Goal: Task Accomplishment & Management: Complete application form

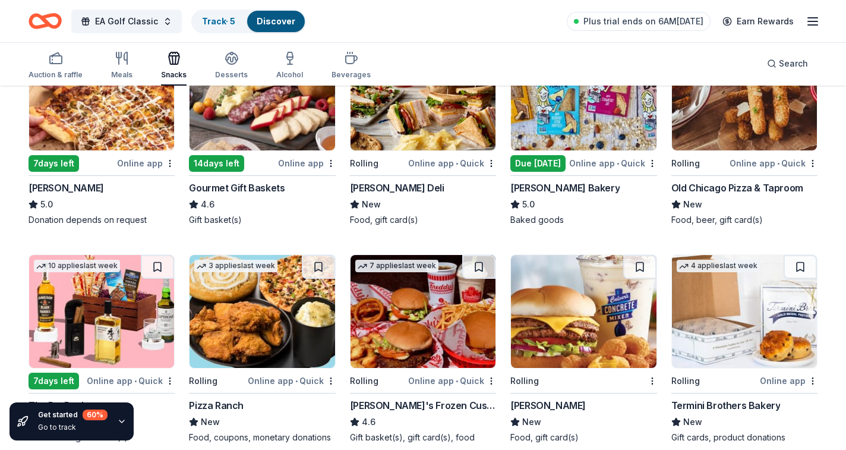
scroll to position [184, 0]
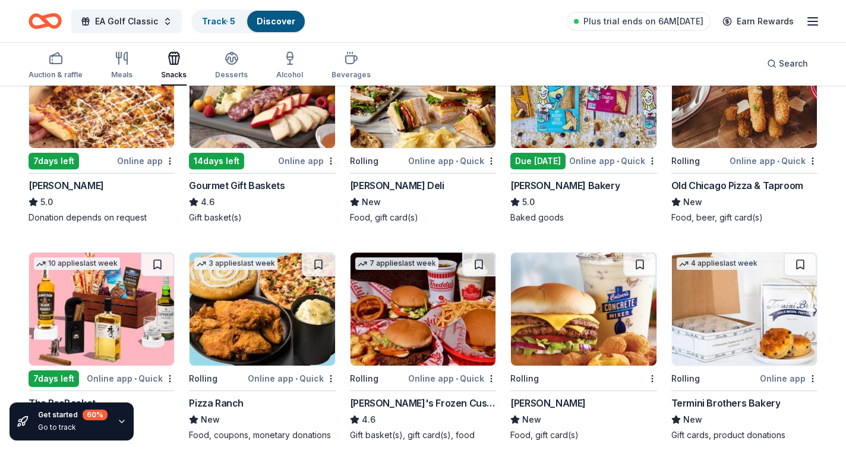
click at [366, 351] on img at bounding box center [423, 309] width 145 height 113
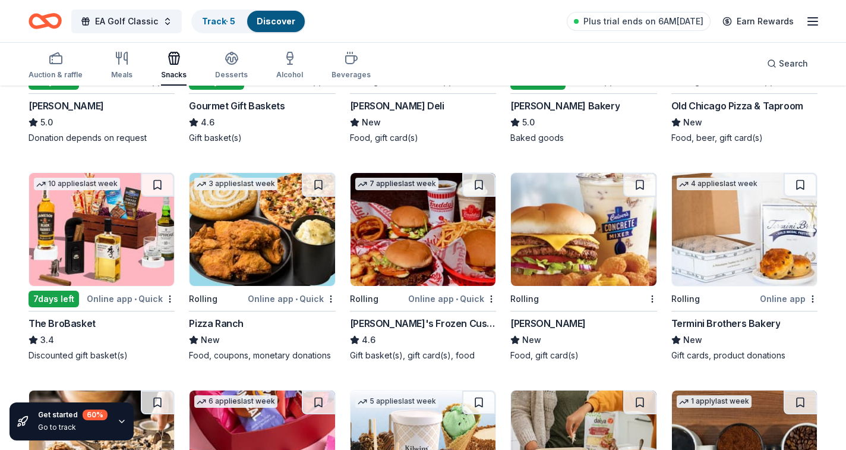
scroll to position [264, 0]
click at [523, 323] on div "Culver's" at bounding box center [547, 323] width 75 height 14
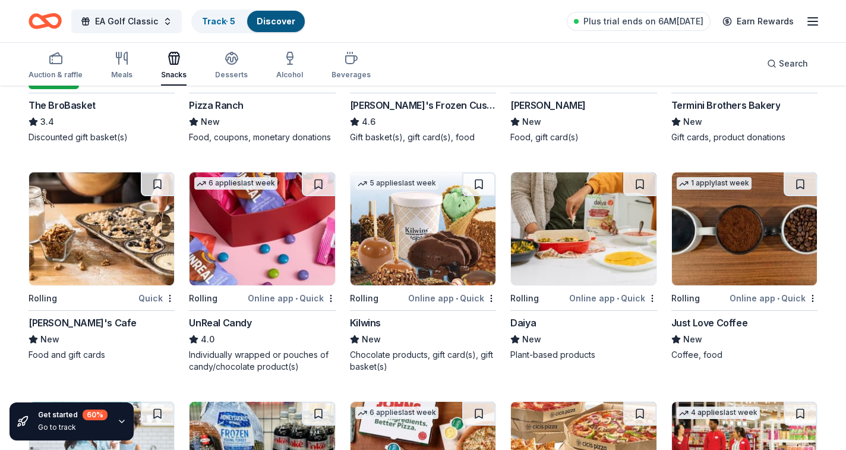
scroll to position [481, 0]
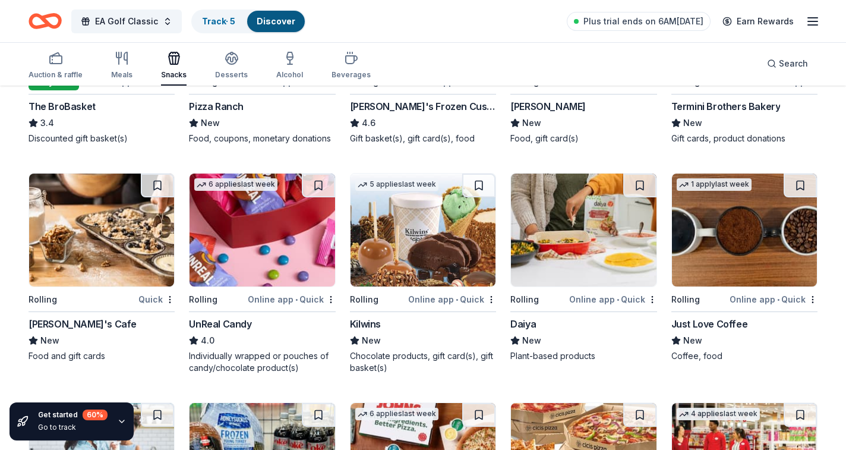
click at [282, 250] on img at bounding box center [262, 230] width 145 height 113
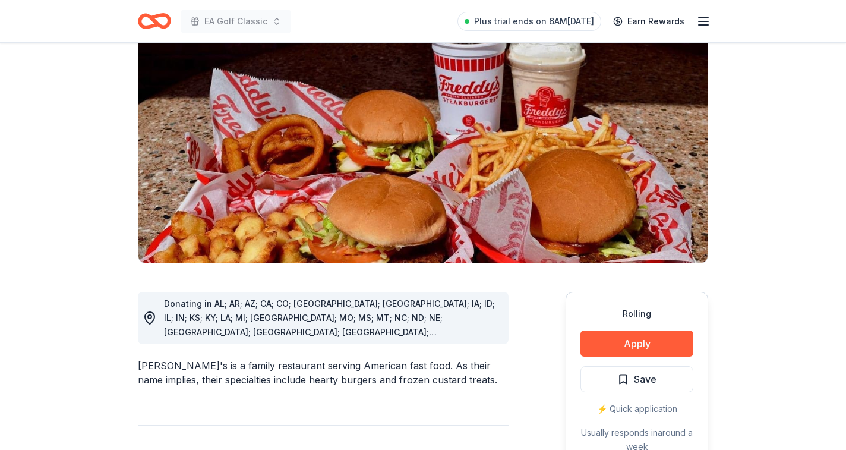
scroll to position [224, 0]
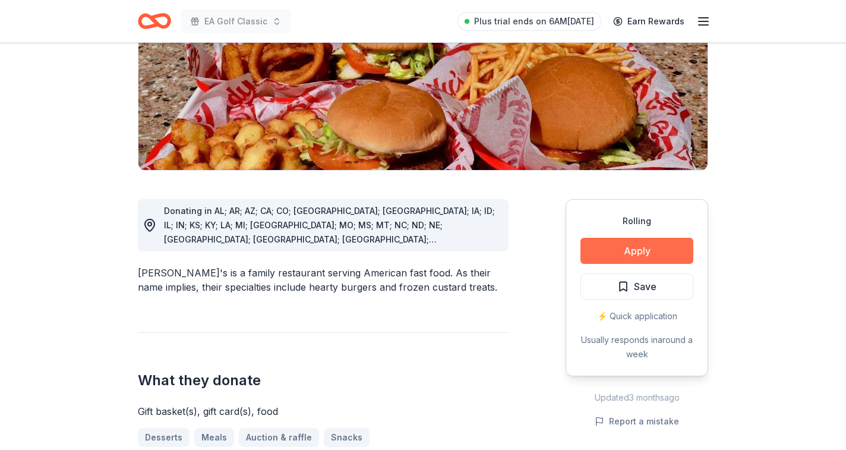
click at [612, 238] on button "Apply" at bounding box center [637, 251] width 113 height 26
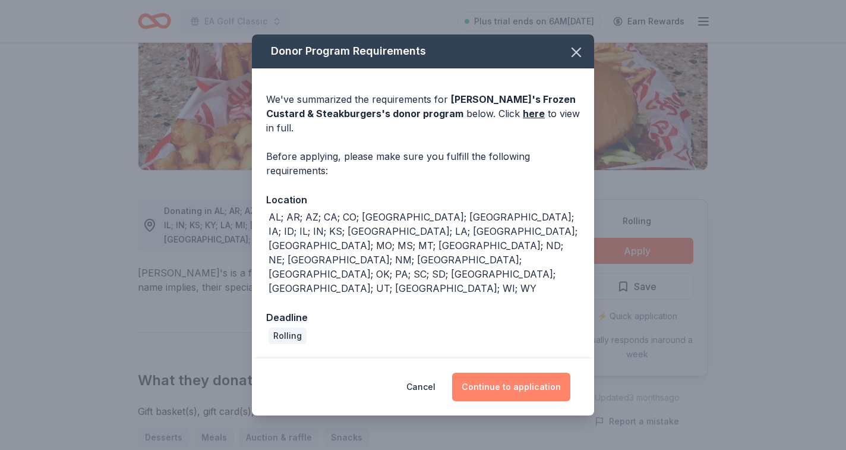
click at [487, 373] on button "Continue to application" at bounding box center [511, 387] width 118 height 29
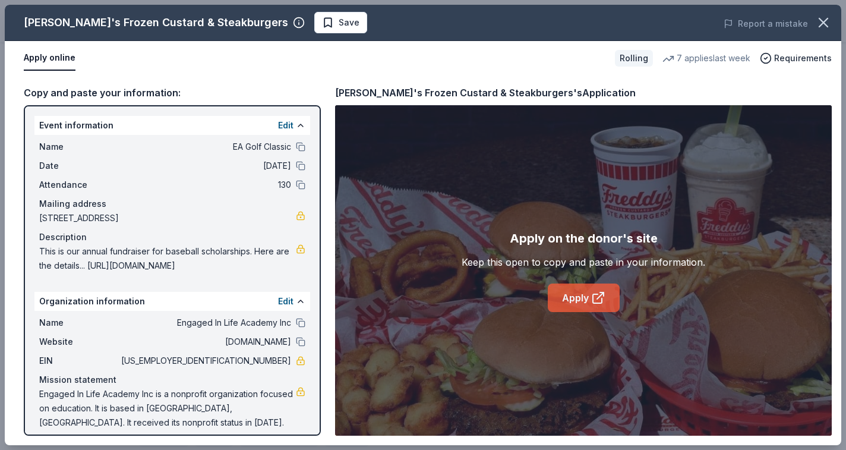
click at [581, 299] on link "Apply" at bounding box center [584, 297] width 72 height 29
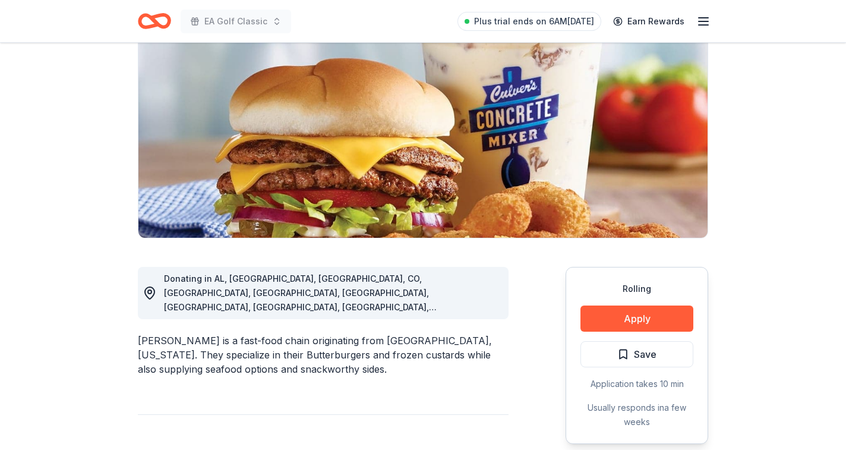
scroll to position [144, 0]
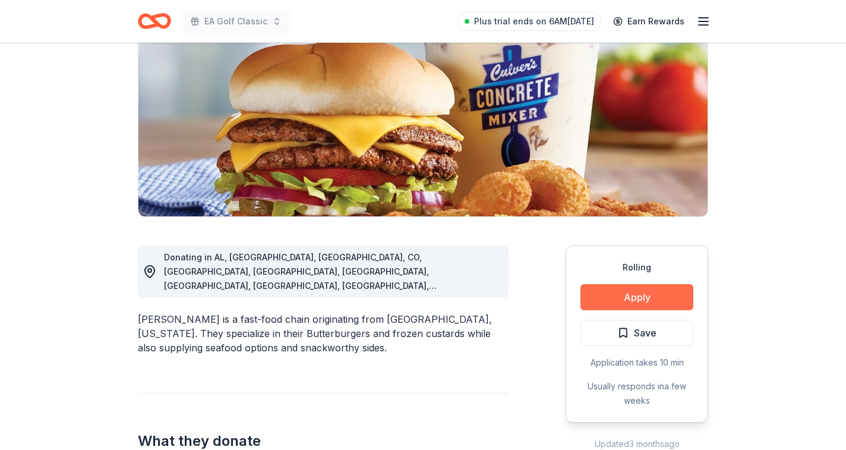
click at [626, 300] on button "Apply" at bounding box center [637, 297] width 113 height 26
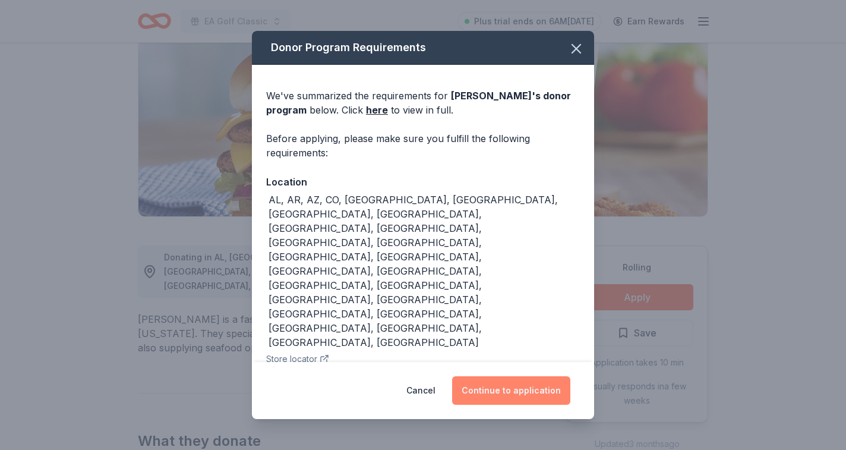
click at [522, 388] on button "Continue to application" at bounding box center [511, 390] width 118 height 29
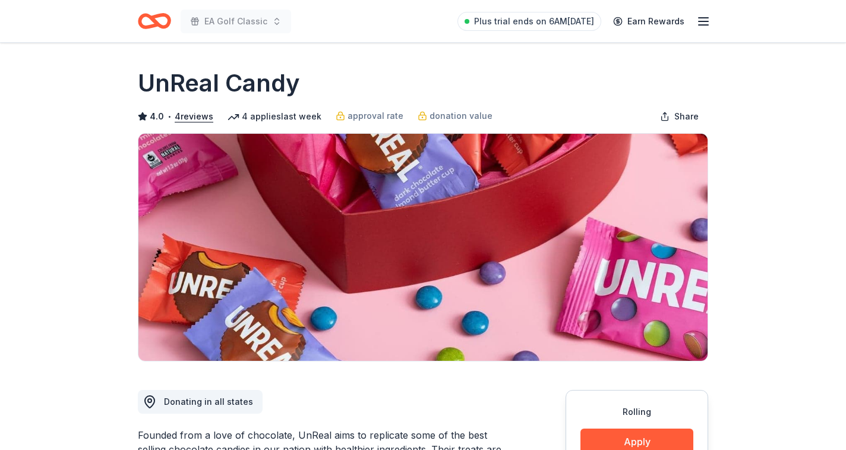
scroll to position [338, 0]
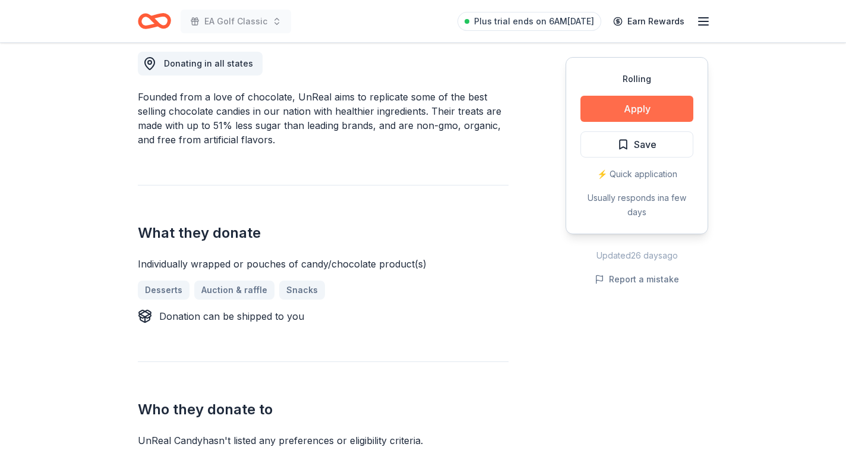
click at [647, 102] on button "Apply" at bounding box center [637, 109] width 113 height 26
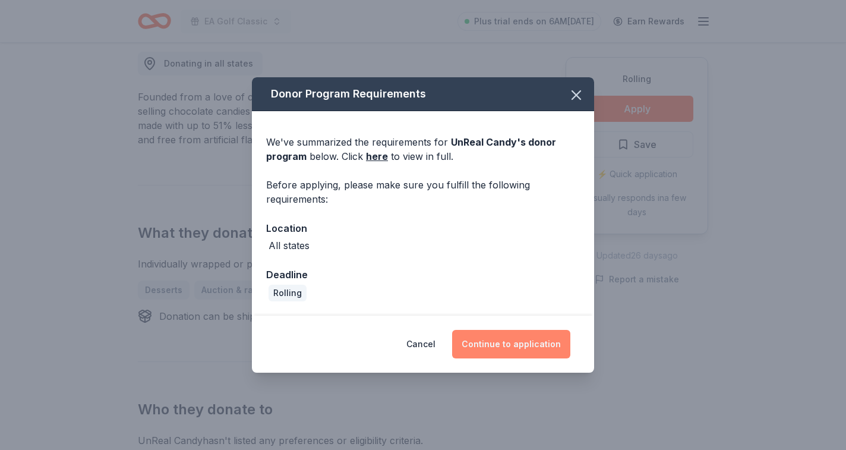
click at [508, 341] on button "Continue to application" at bounding box center [511, 344] width 118 height 29
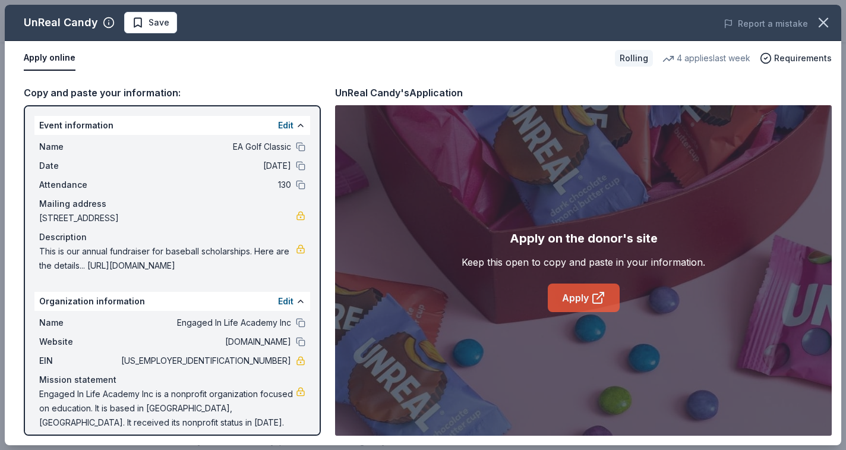
click at [585, 292] on link "Apply" at bounding box center [584, 297] width 72 height 29
